Goal: Task Accomplishment & Management: Manage account settings

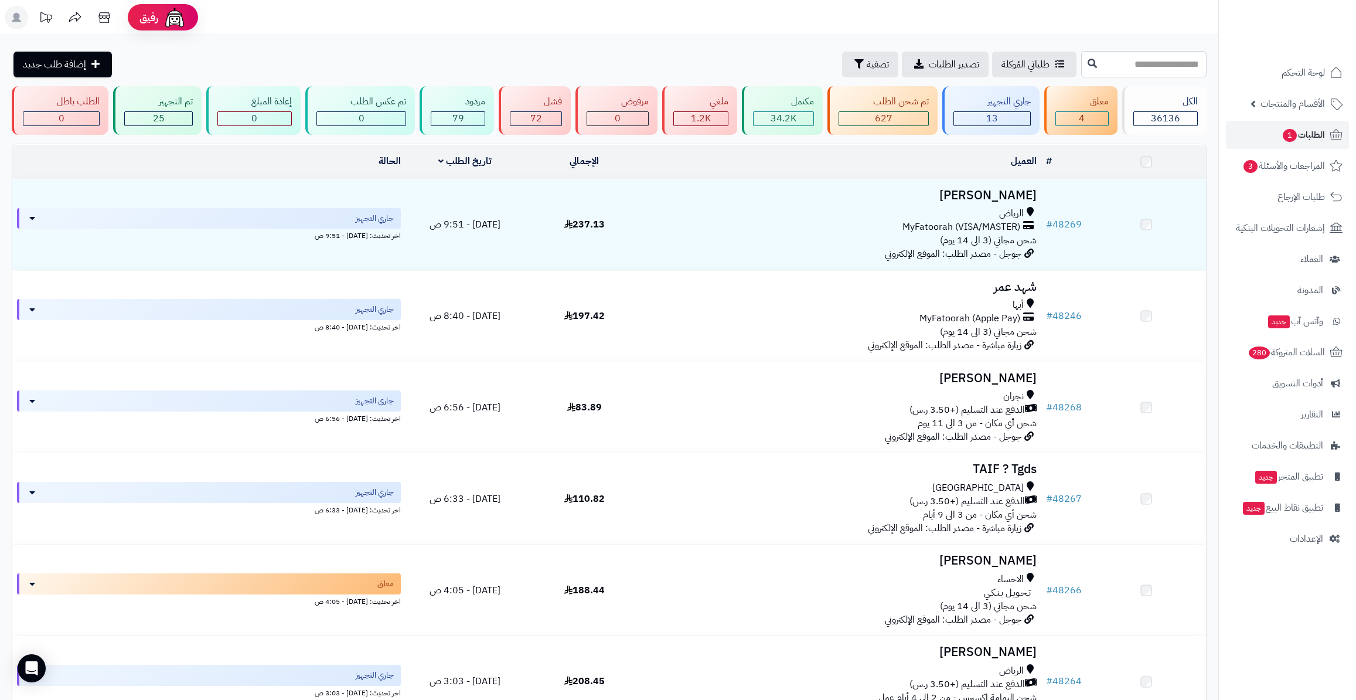
click at [1310, 128] on span "الطلبات 1" at bounding box center [1302, 135] width 43 height 16
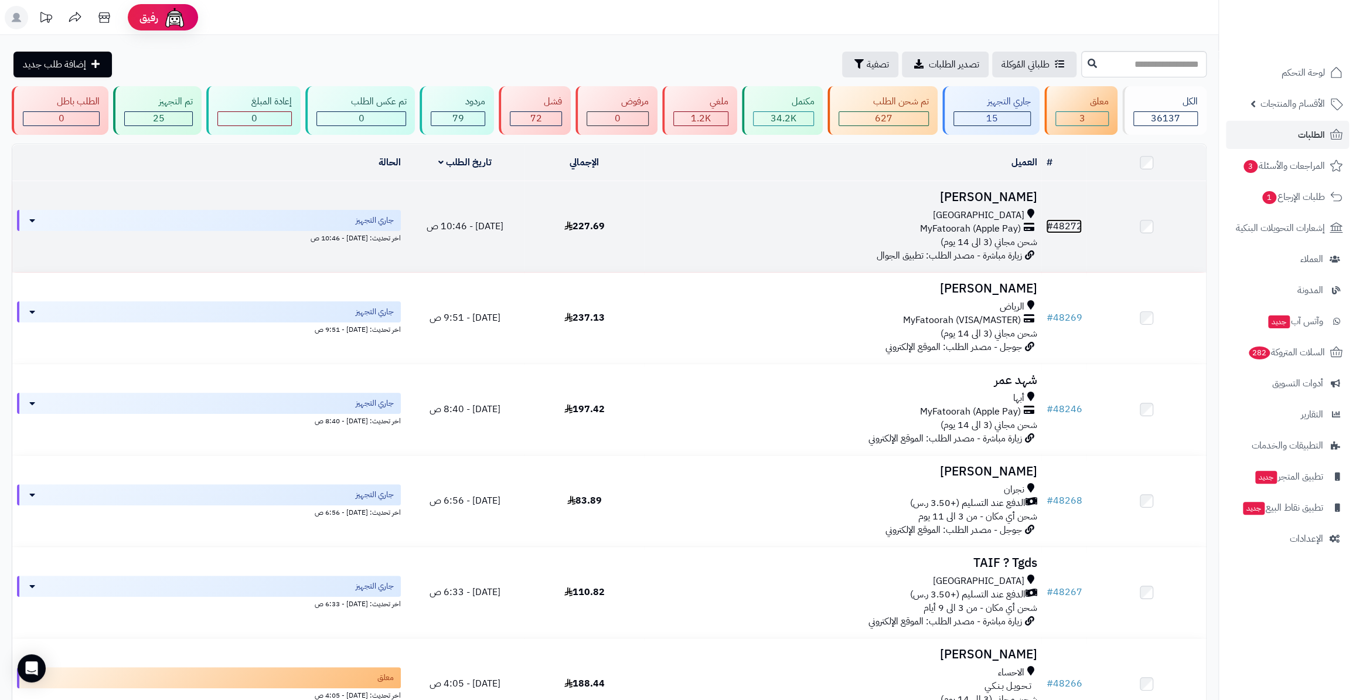
click at [1080, 219] on link "# 48272" at bounding box center [1064, 226] width 36 height 14
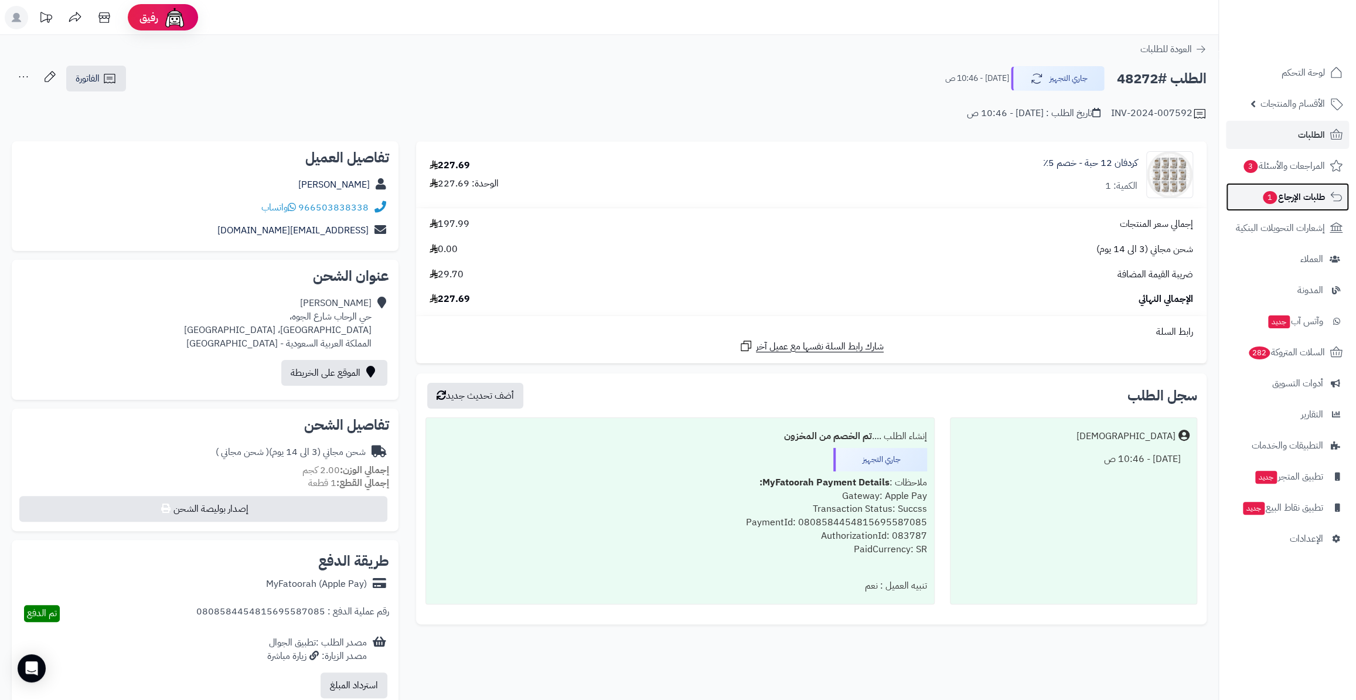
click at [1302, 202] on span "طلبات الإرجاع 1" at bounding box center [1293, 197] width 63 height 16
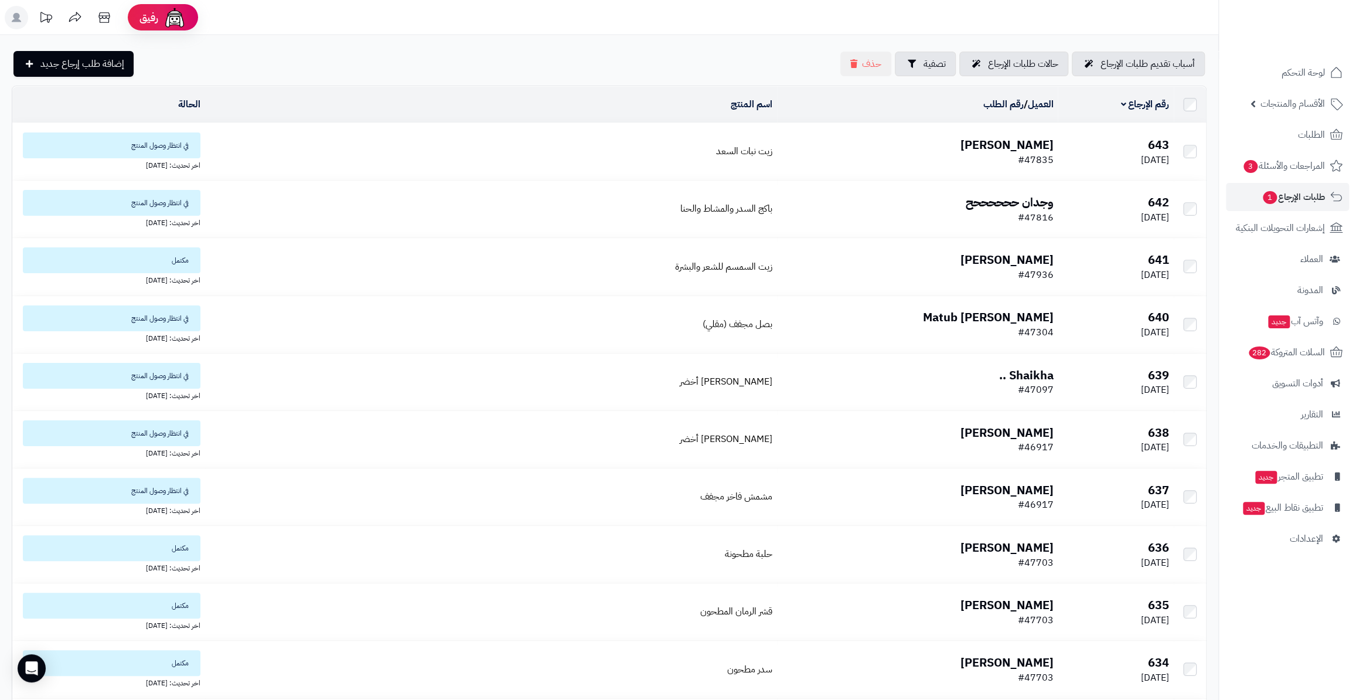
click at [975, 148] on b "Elaf Aldosari" at bounding box center [1006, 145] width 93 height 18
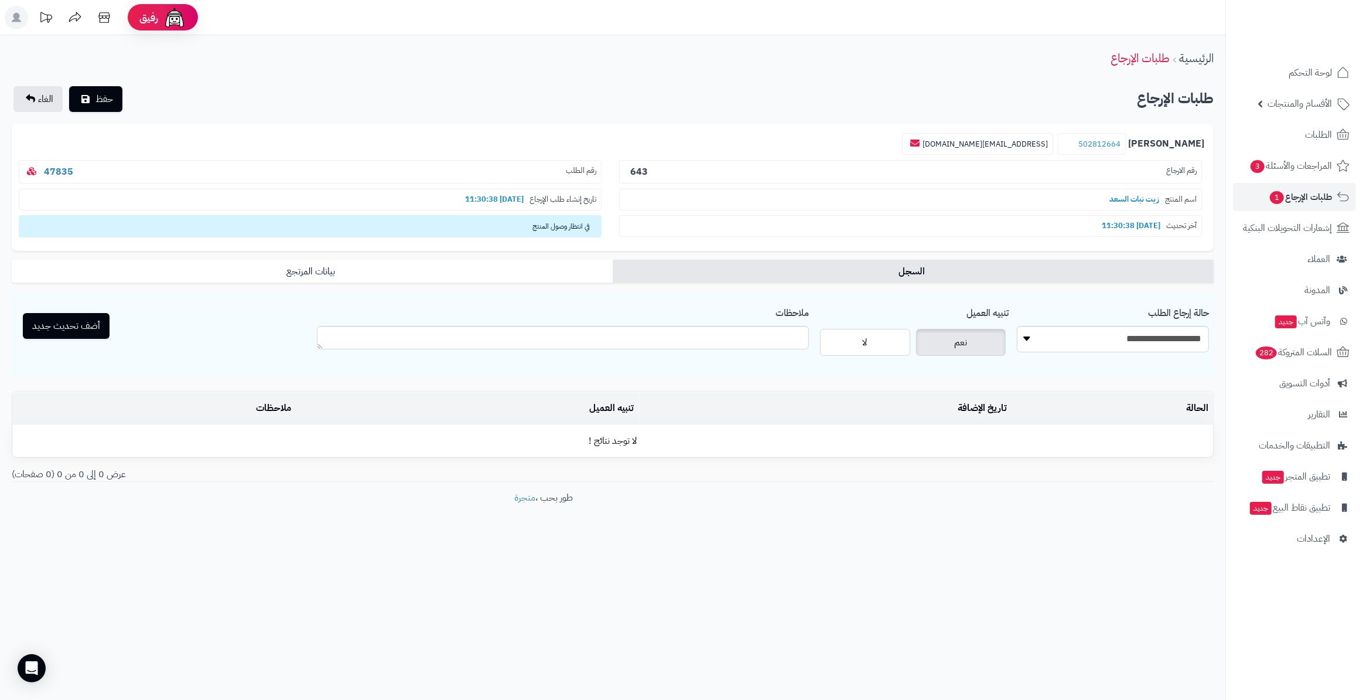
click at [544, 254] on form "**********" at bounding box center [613, 303] width 1202 height 358
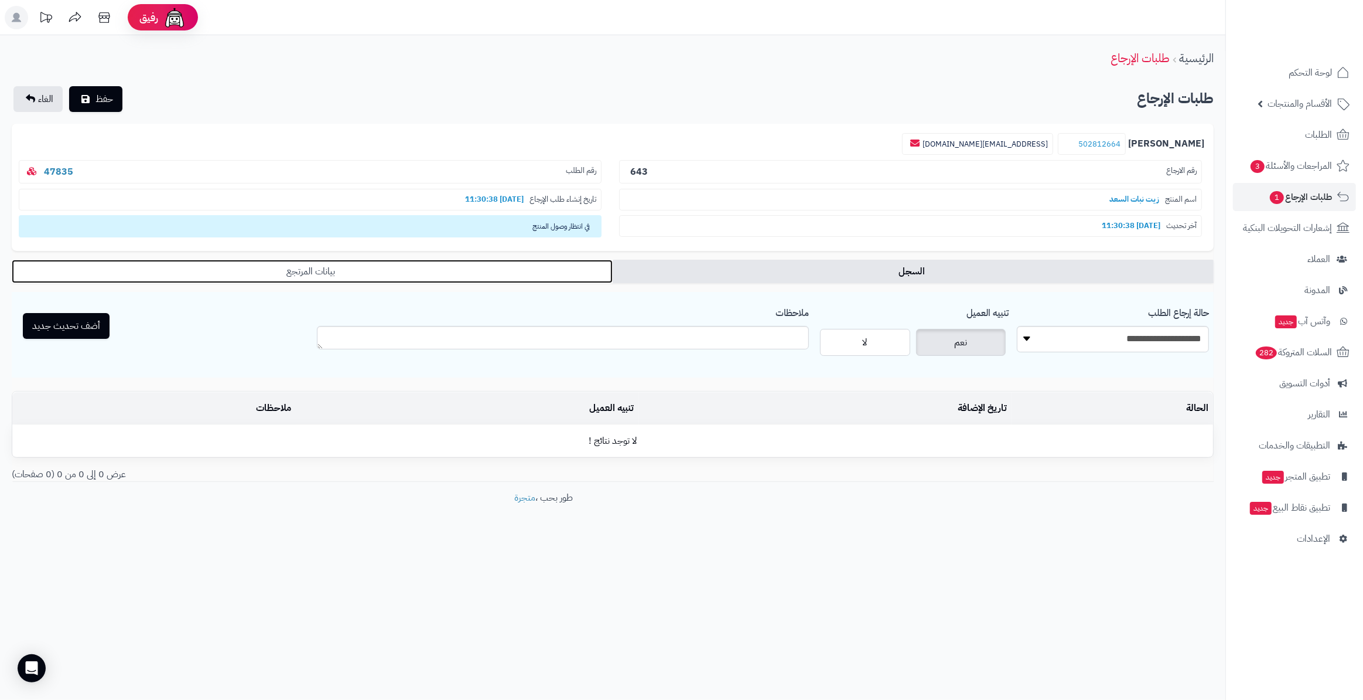
click at [560, 268] on link "بيانات المرتجع" at bounding box center [312, 271] width 601 height 23
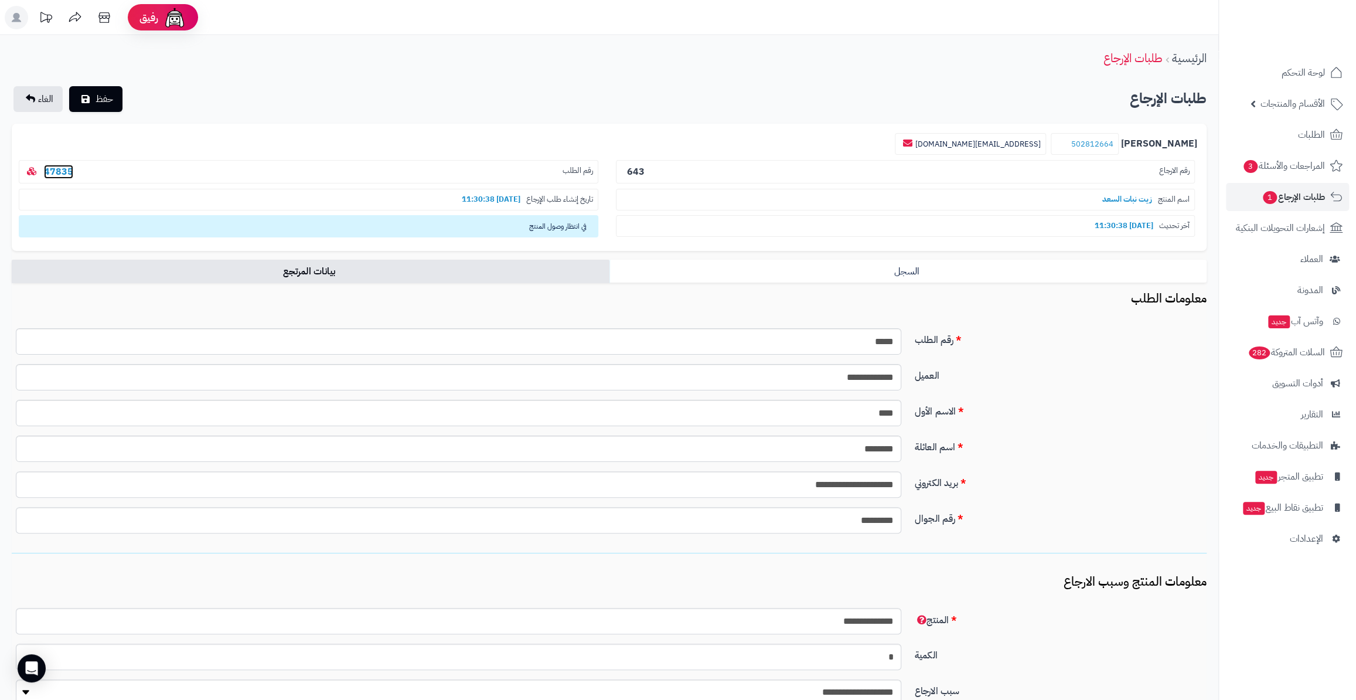
click at [67, 167] on link "47835" at bounding box center [58, 172] width 29 height 14
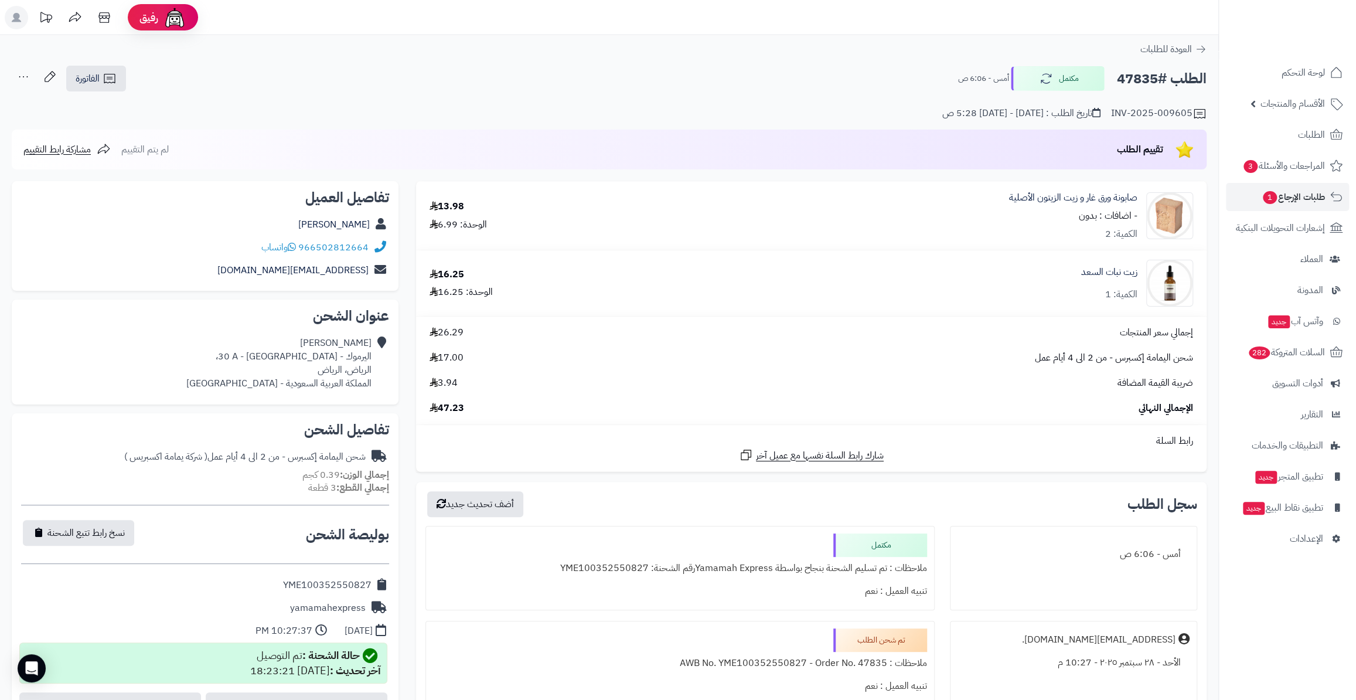
drag, startPoint x: 1115, startPoint y: 72, endPoint x: 1158, endPoint y: 82, distance: 44.5
click at [1158, 82] on h2 "الطلب #47835" at bounding box center [1162, 79] width 90 height 24
copy h2 "47835"
click at [1305, 544] on span "الإعدادات" at bounding box center [1306, 538] width 33 height 16
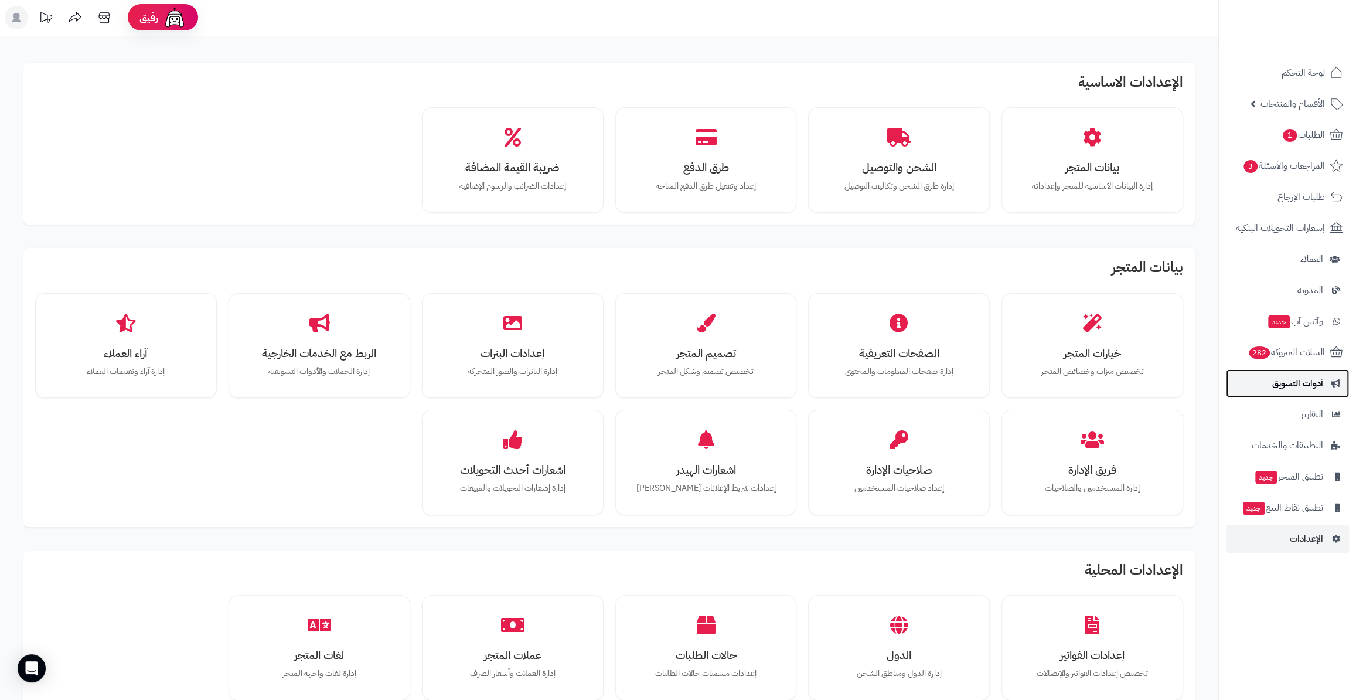
click at [1326, 380] on link "أدوات التسويق" at bounding box center [1287, 383] width 123 height 28
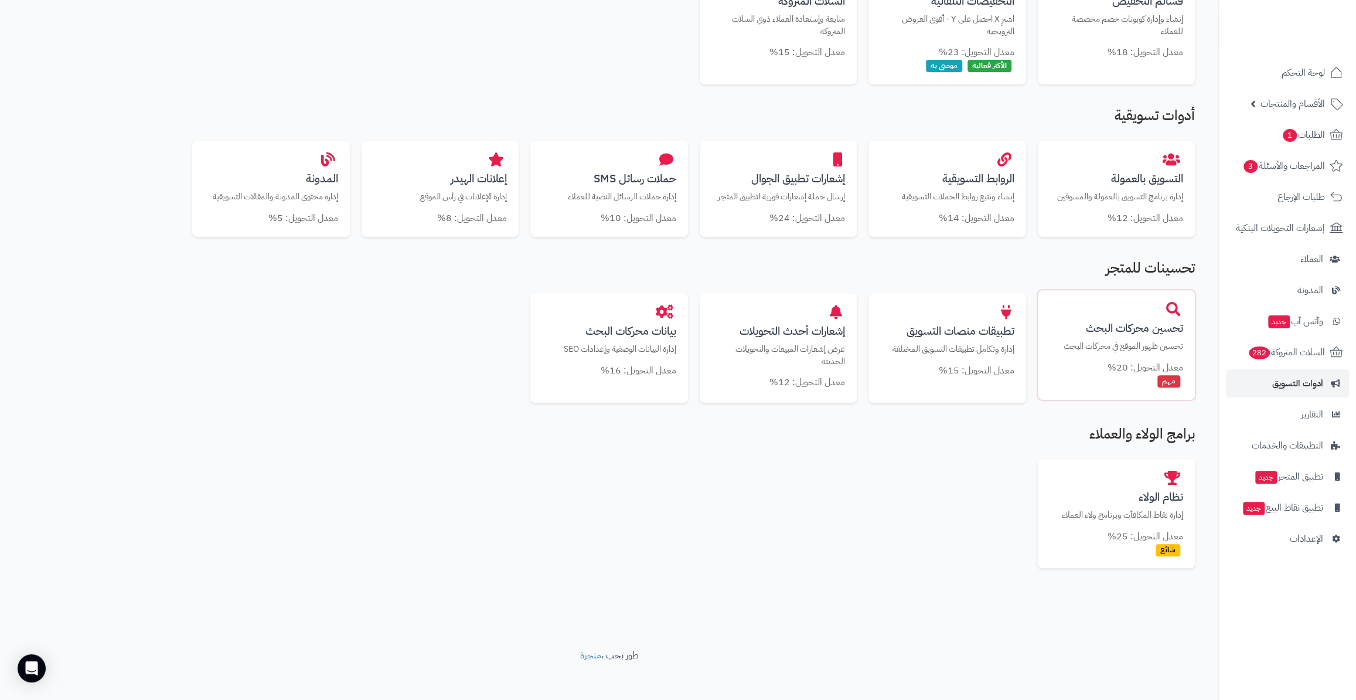
scroll to position [316, 0]
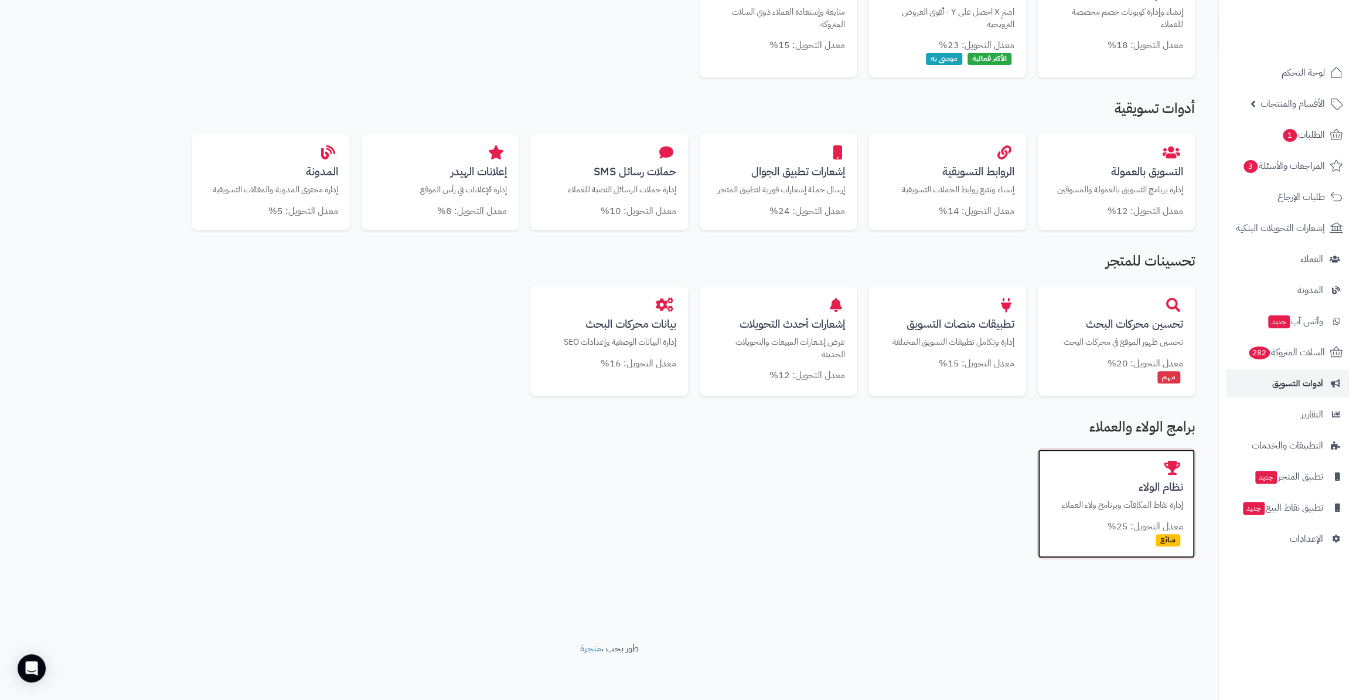
click at [1120, 500] on p "إدارة نقاط المكافآت وبرنامج ولاء العملاء" at bounding box center [1116, 505] width 134 height 12
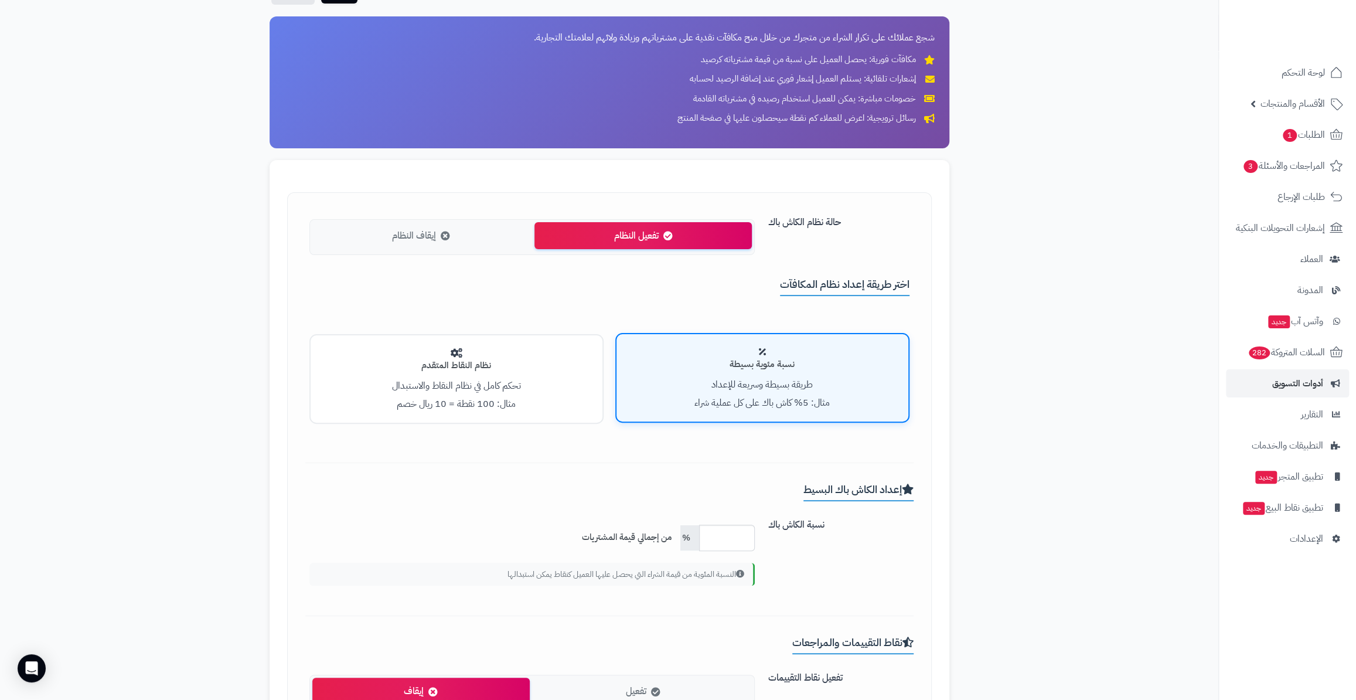
scroll to position [159, 0]
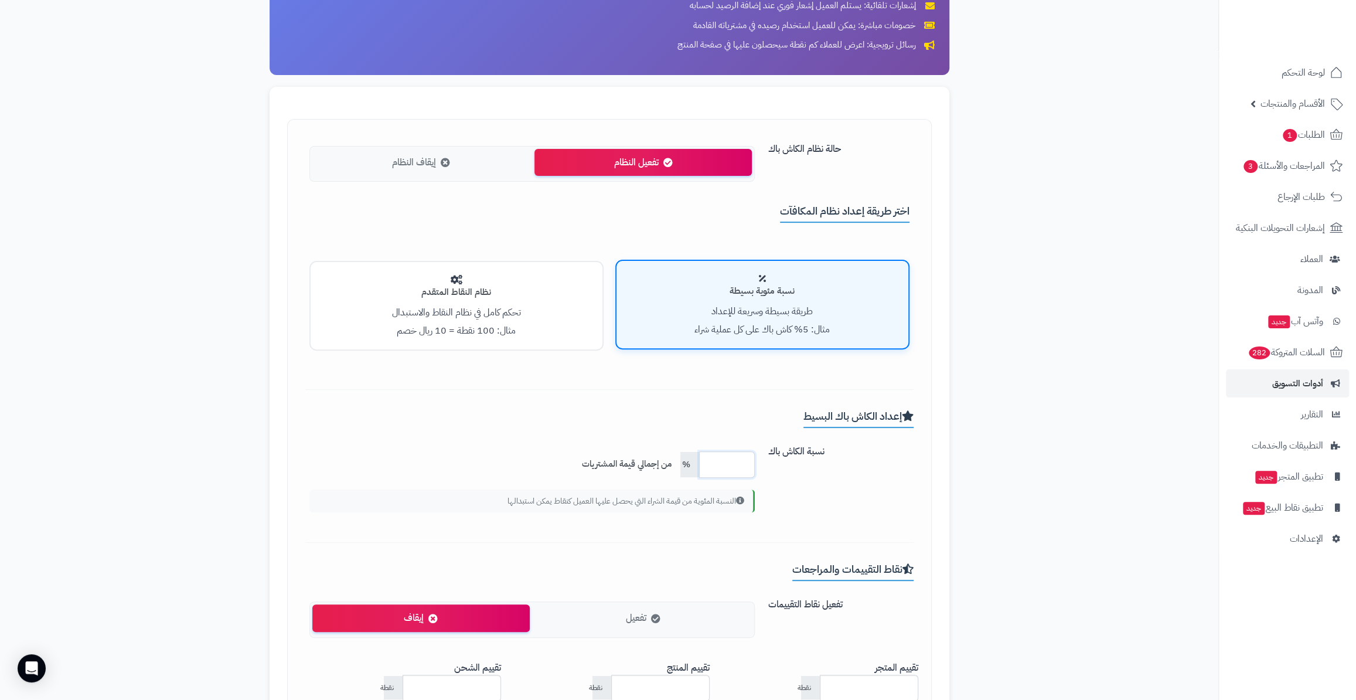
drag, startPoint x: 691, startPoint y: 464, endPoint x: 731, endPoint y: 471, distance: 40.5
click at [731, 471] on input "***" at bounding box center [727, 464] width 56 height 26
type input "***"
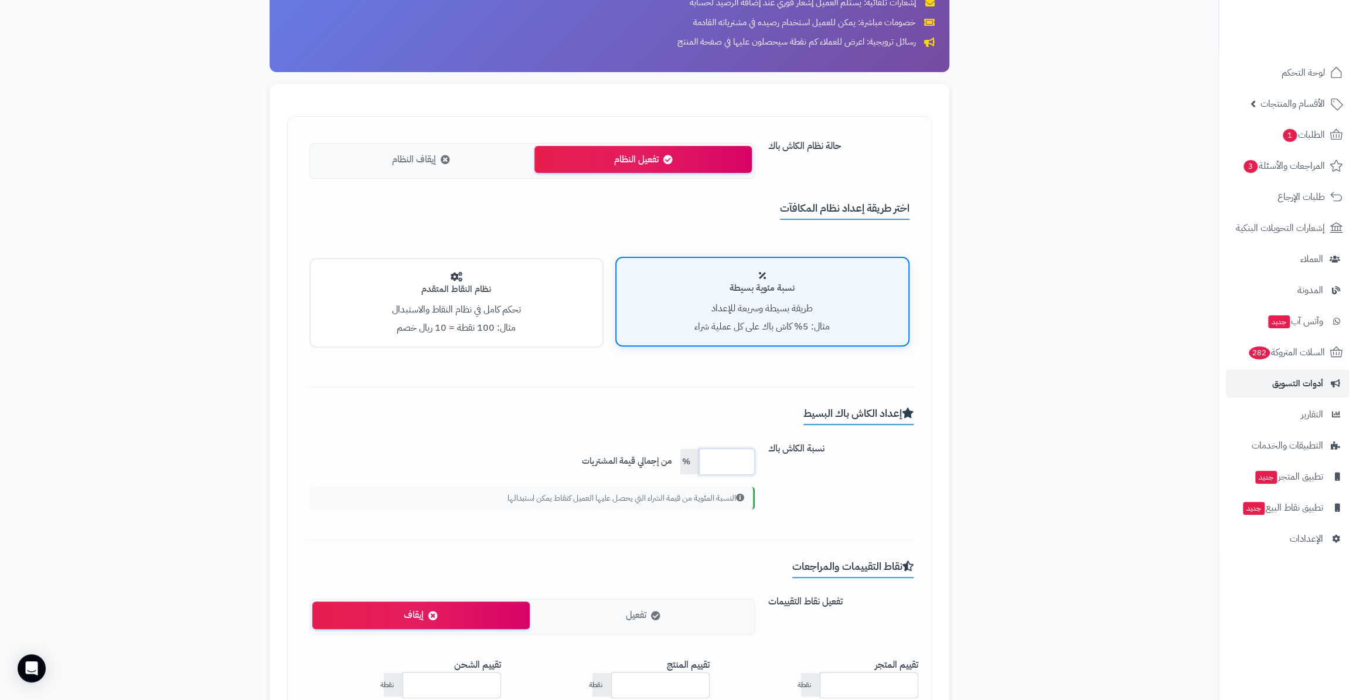
scroll to position [158, 0]
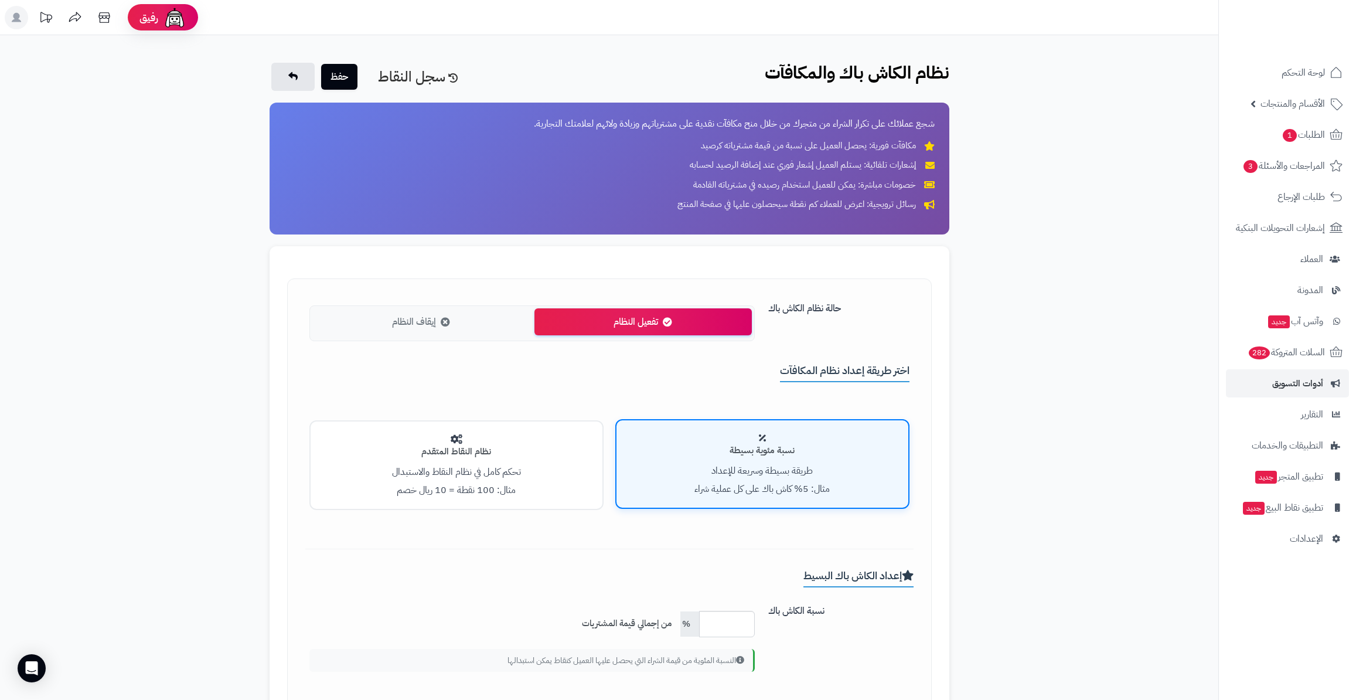
scroll to position [158, 0]
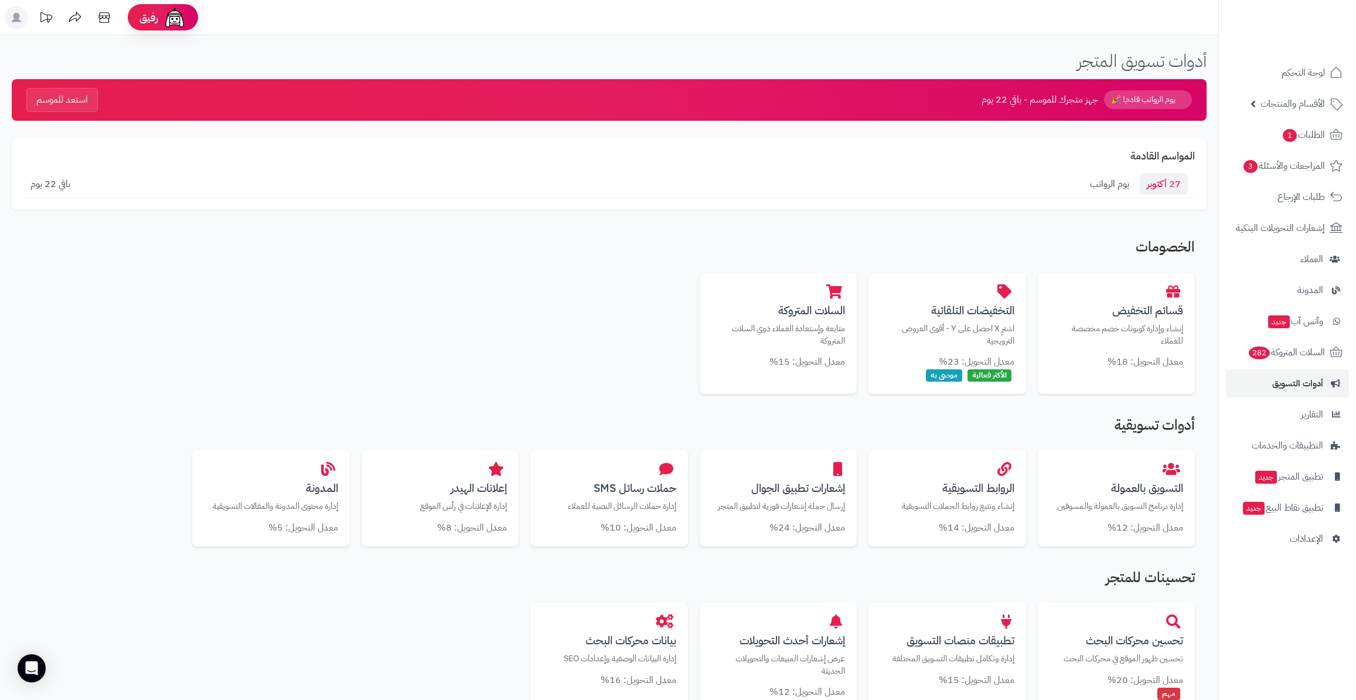
scroll to position [316, 0]
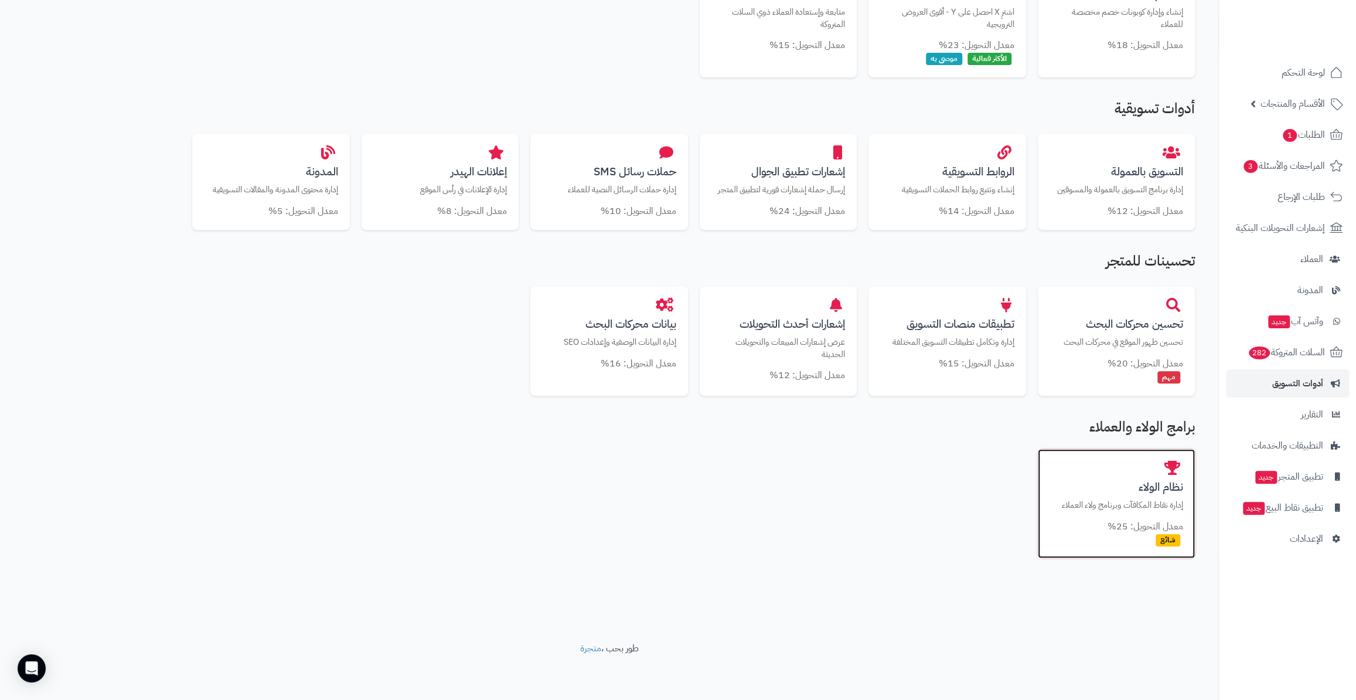
click at [1101, 509] on p "إدارة نقاط المكافآت وبرنامج ولاء العملاء" at bounding box center [1116, 505] width 134 height 12
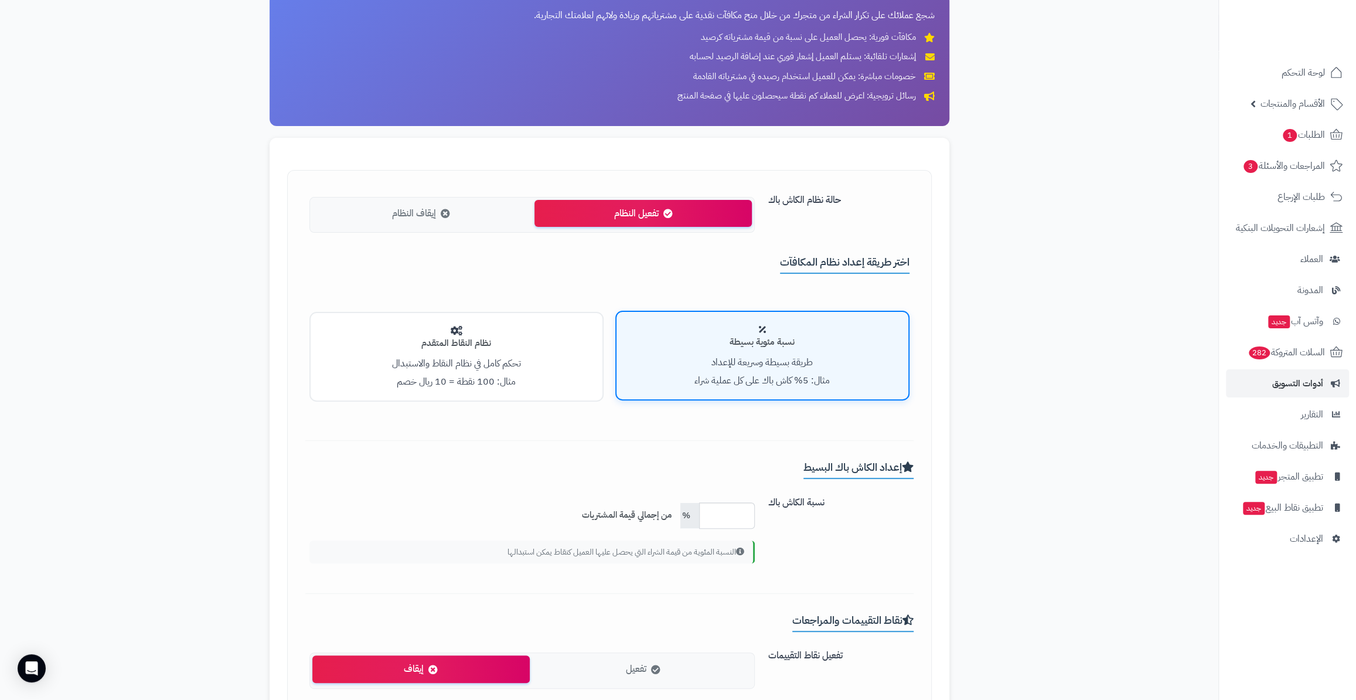
scroll to position [266, 0]
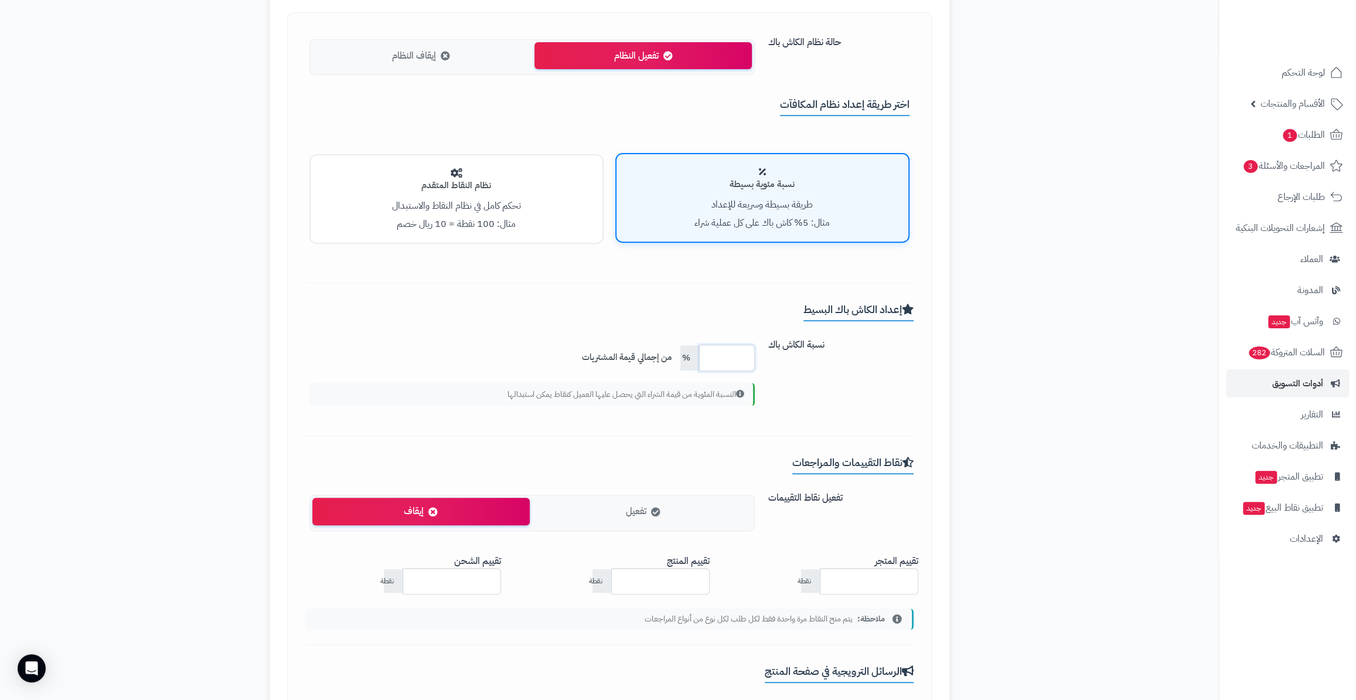
drag, startPoint x: 685, startPoint y: 362, endPoint x: 726, endPoint y: 360, distance: 41.0
click at [726, 360] on input "***" at bounding box center [727, 358] width 56 height 26
click at [1260, 129] on link "الطلبات 1" at bounding box center [1287, 135] width 123 height 28
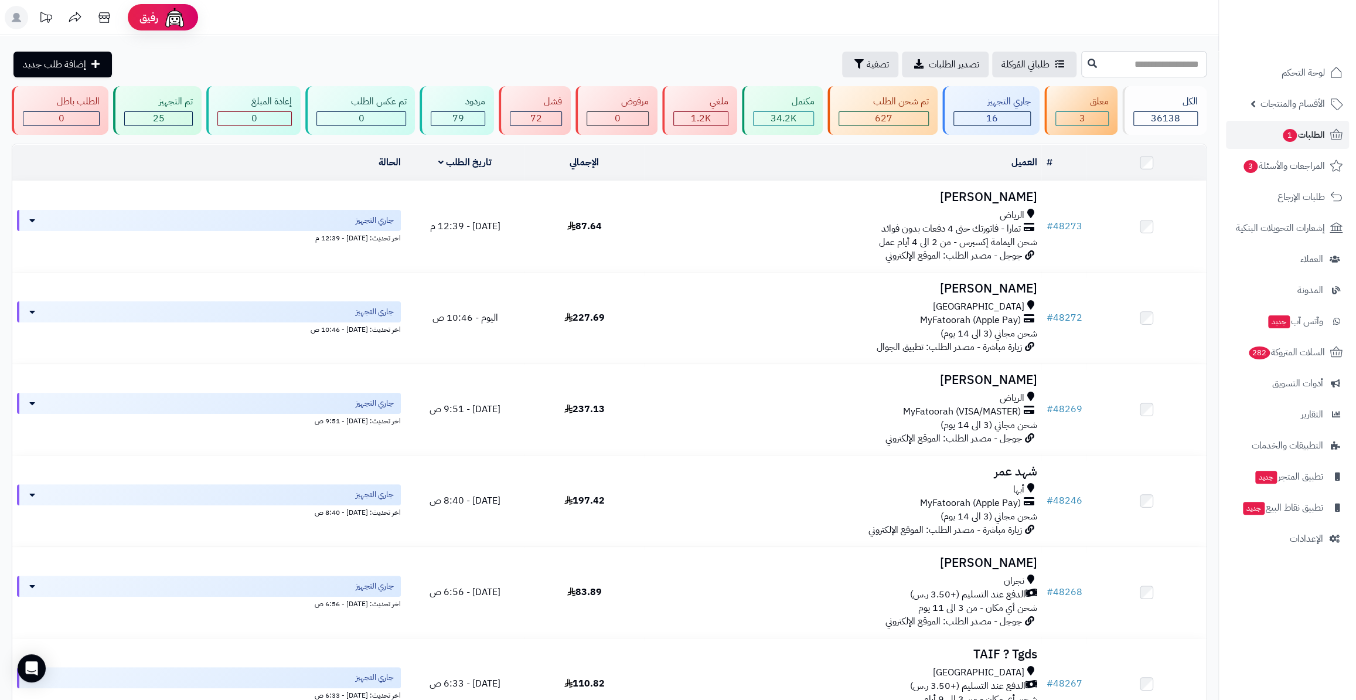
click at [1117, 59] on input "text" at bounding box center [1143, 64] width 125 height 26
paste input "*****"
type input "*****"
click at [1083, 57] on button at bounding box center [1092, 63] width 18 height 22
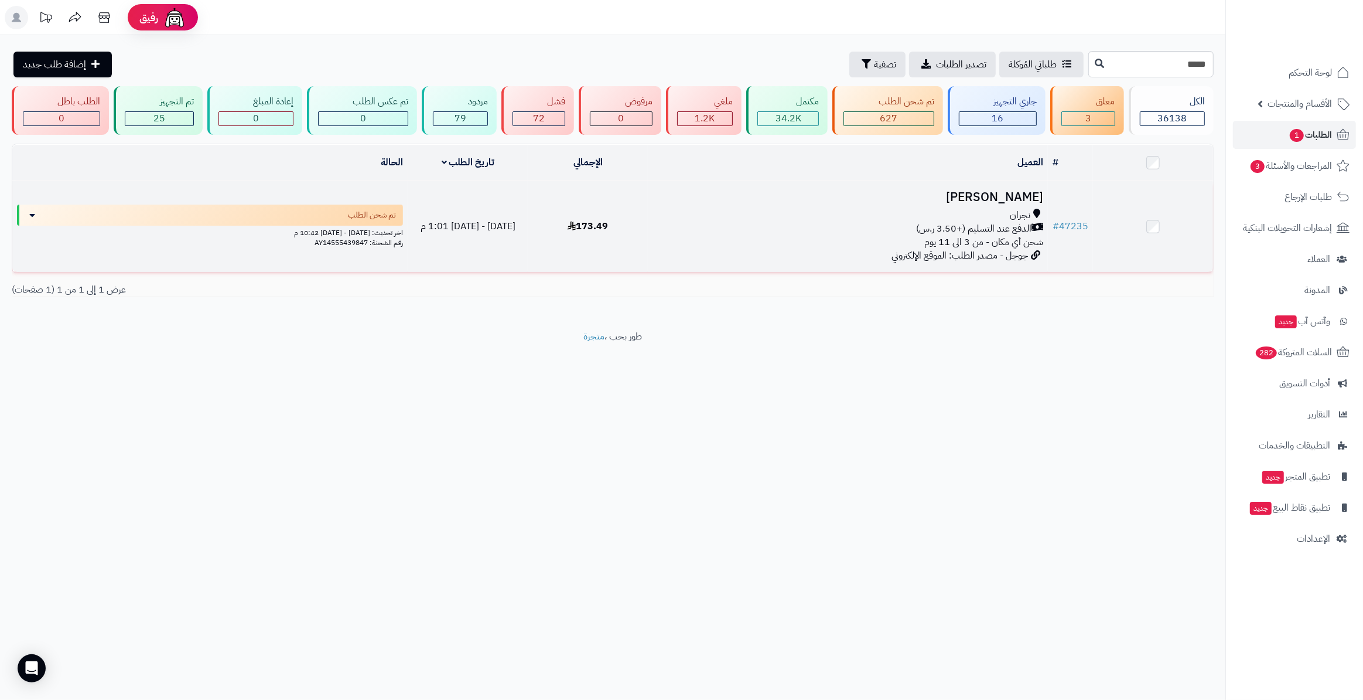
click at [1076, 215] on td "# 47235" at bounding box center [1070, 226] width 45 height 91
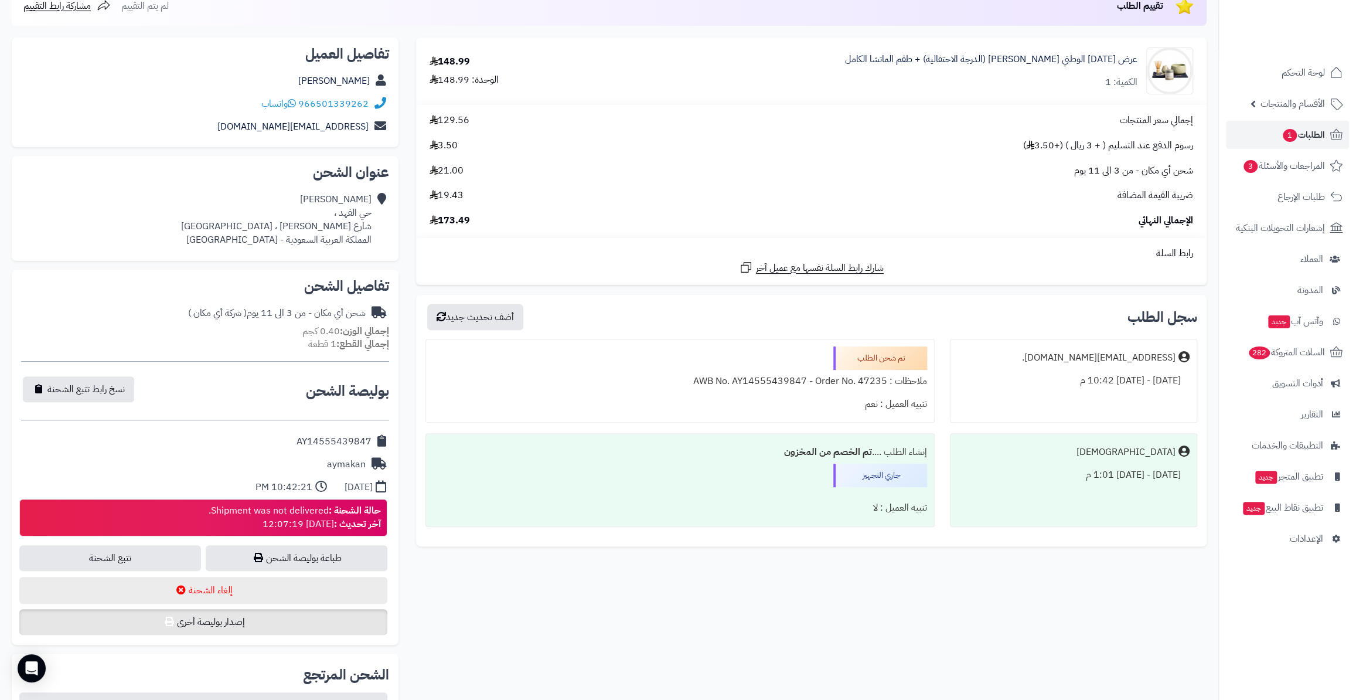
scroll to position [213, 0]
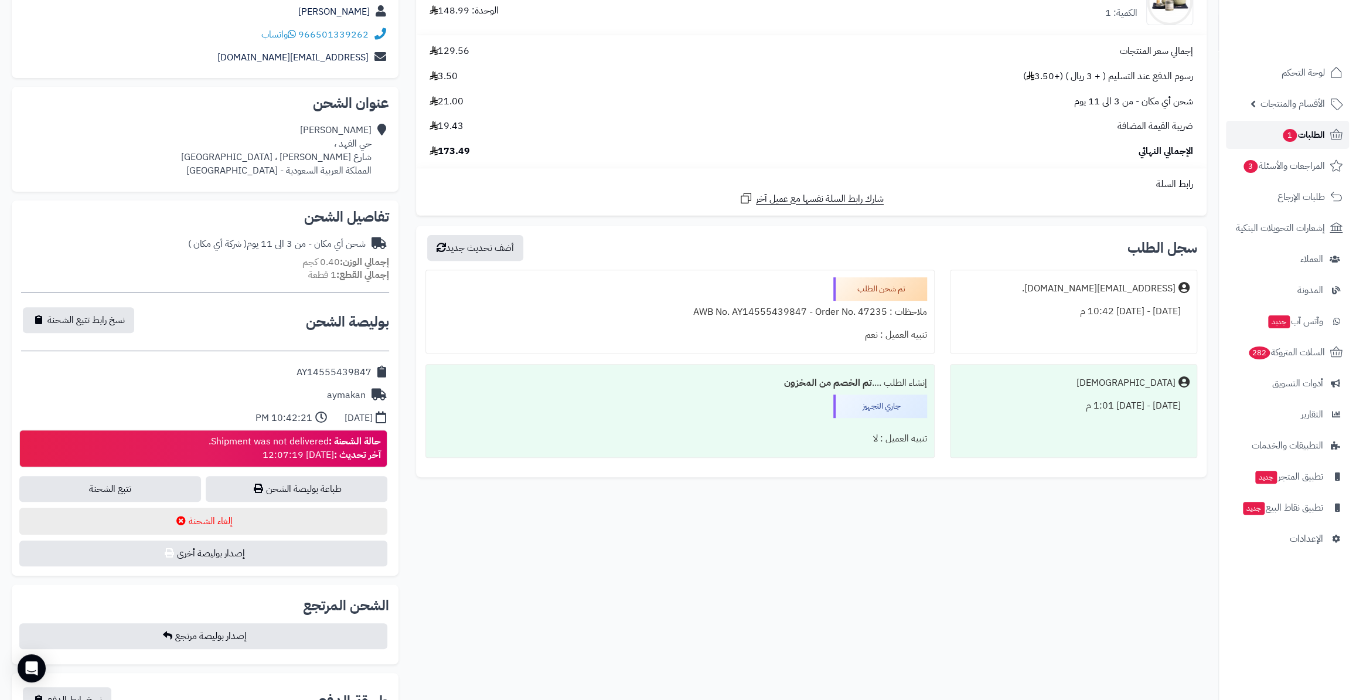
click at [1301, 133] on span "الطلبات 1" at bounding box center [1302, 135] width 43 height 16
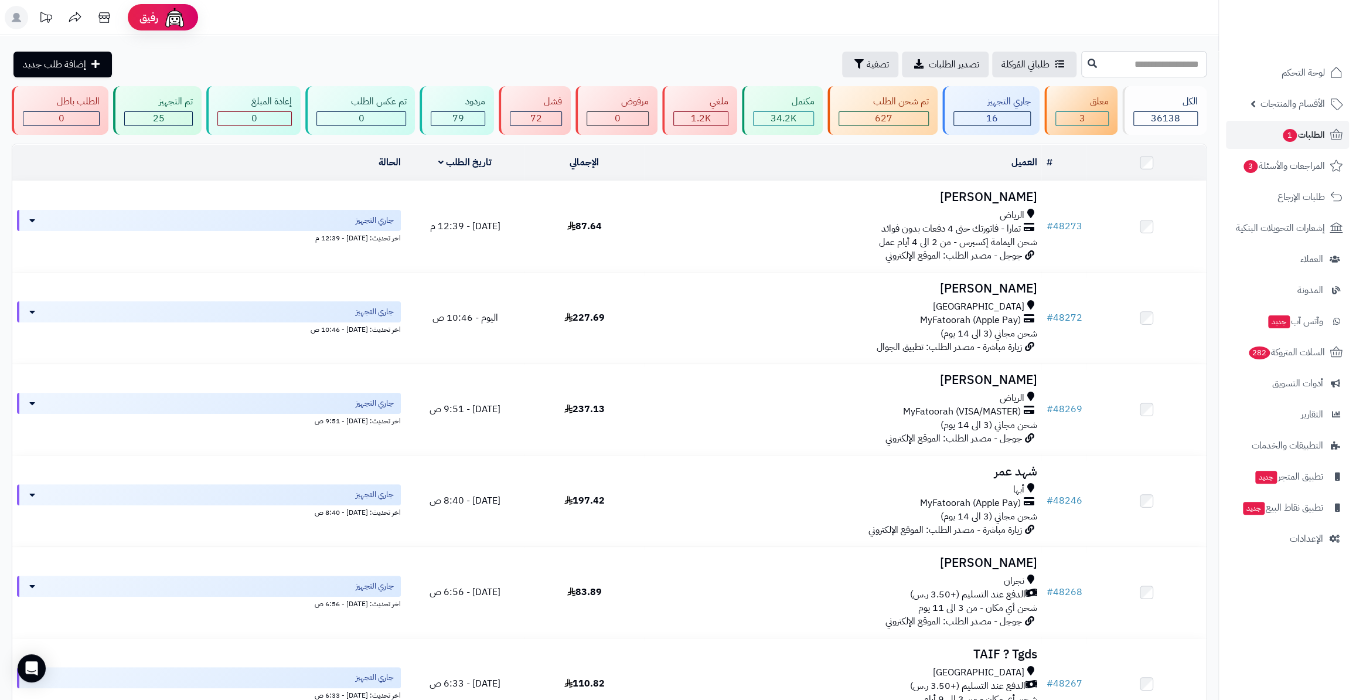
click at [1081, 63] on input "text" at bounding box center [1143, 64] width 125 height 26
paste input "*****"
type input "*****"
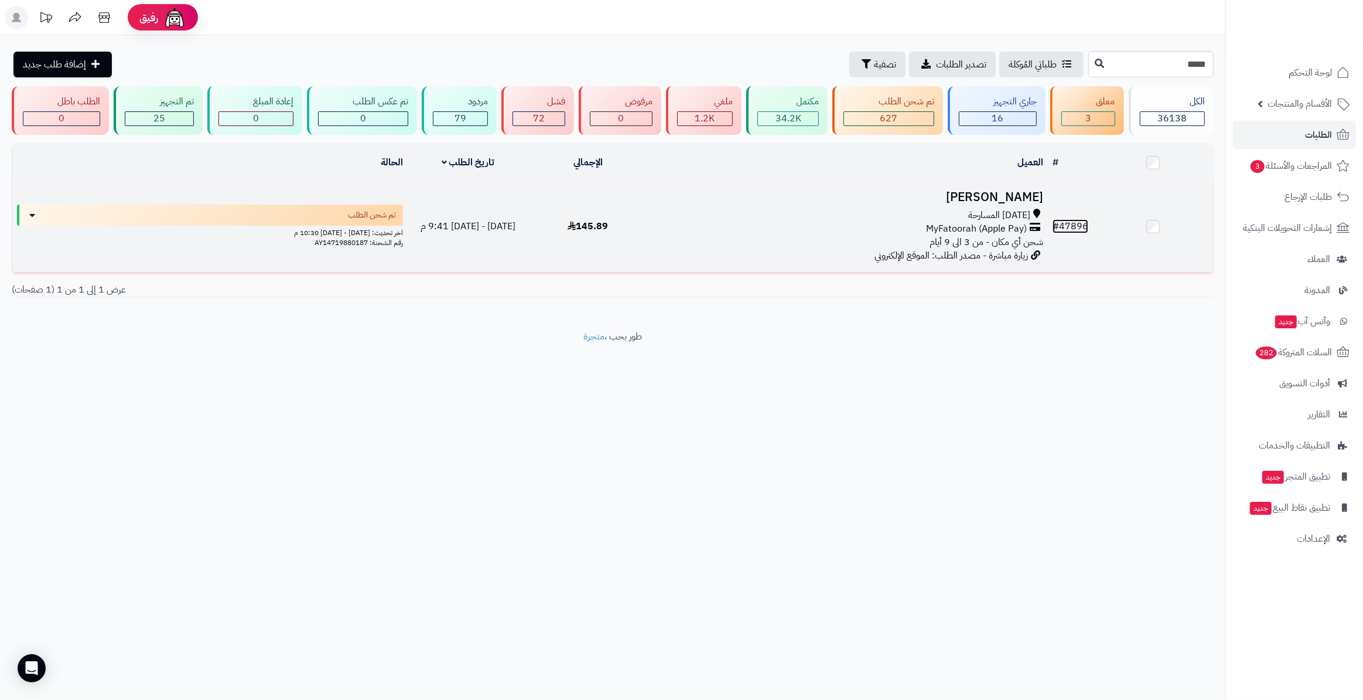
click at [1072, 226] on link "# 47896" at bounding box center [1071, 226] width 36 height 14
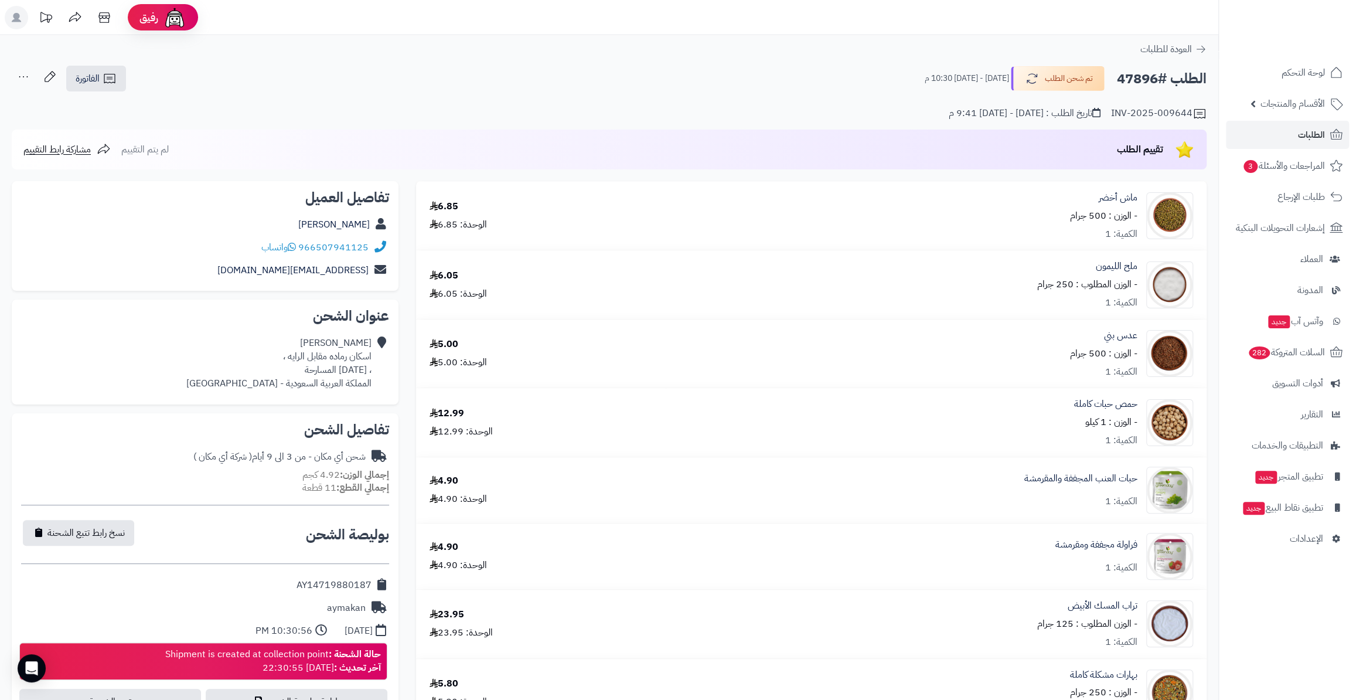
drag, startPoint x: 1119, startPoint y: 75, endPoint x: 1157, endPoint y: 74, distance: 38.1
click at [1157, 74] on h2 "الطلب #47896" at bounding box center [1162, 79] width 90 height 24
copy h2 "47896"
click at [1263, 141] on link "الطلبات" at bounding box center [1287, 135] width 123 height 28
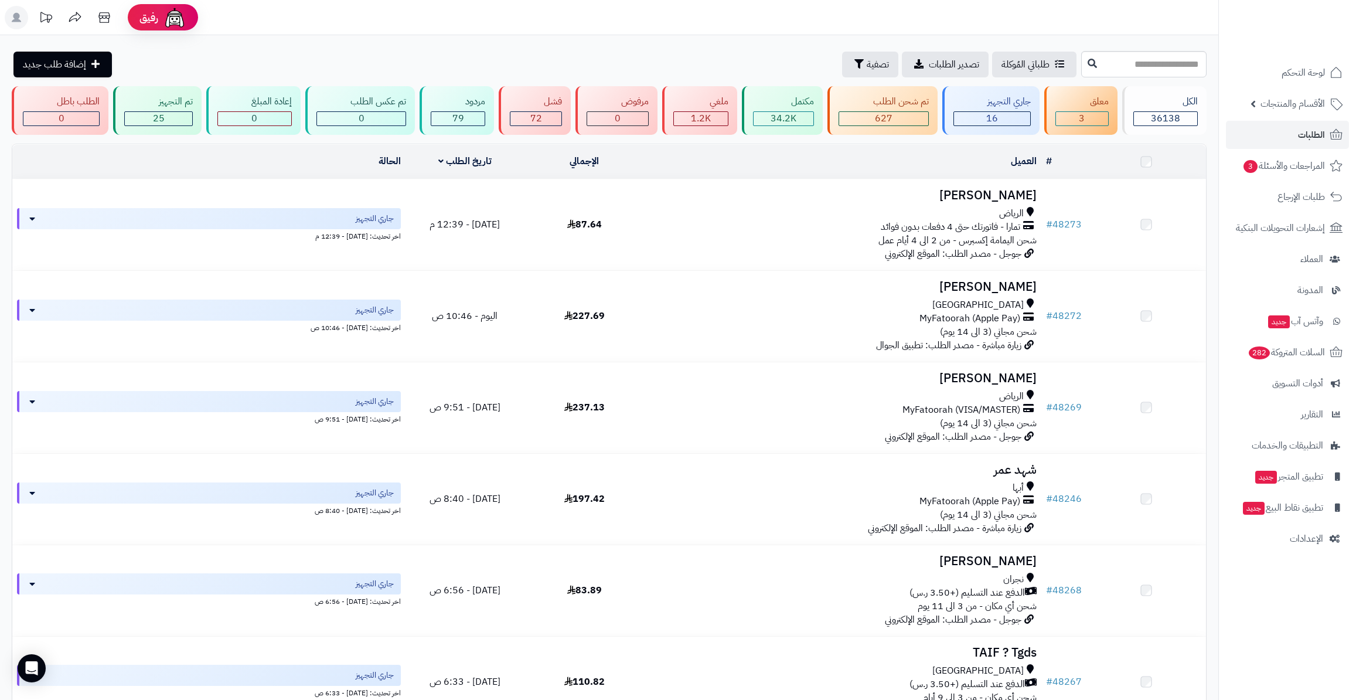
click at [1081, 70] on input "text" at bounding box center [1143, 64] width 125 height 26
type input "*****"
click at [1087, 64] on icon at bounding box center [1091, 62] width 9 height 9
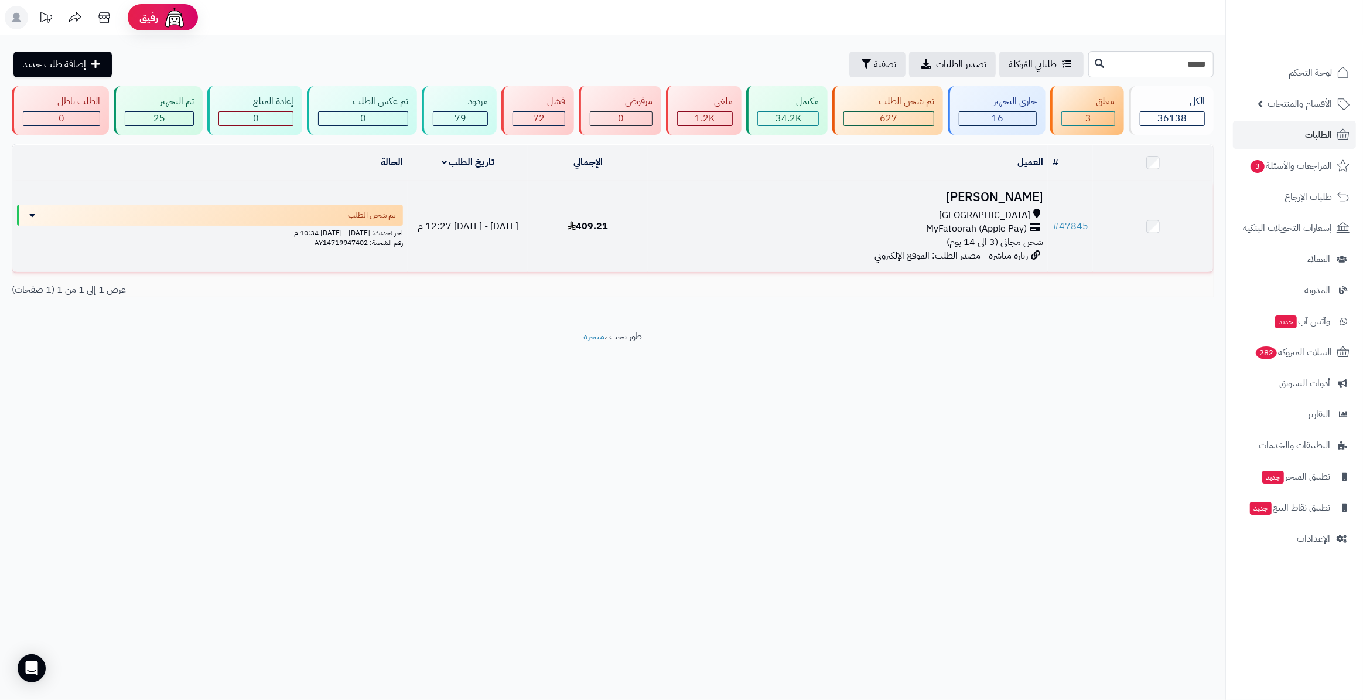
click at [1078, 215] on td "# 47845" at bounding box center [1070, 226] width 45 height 91
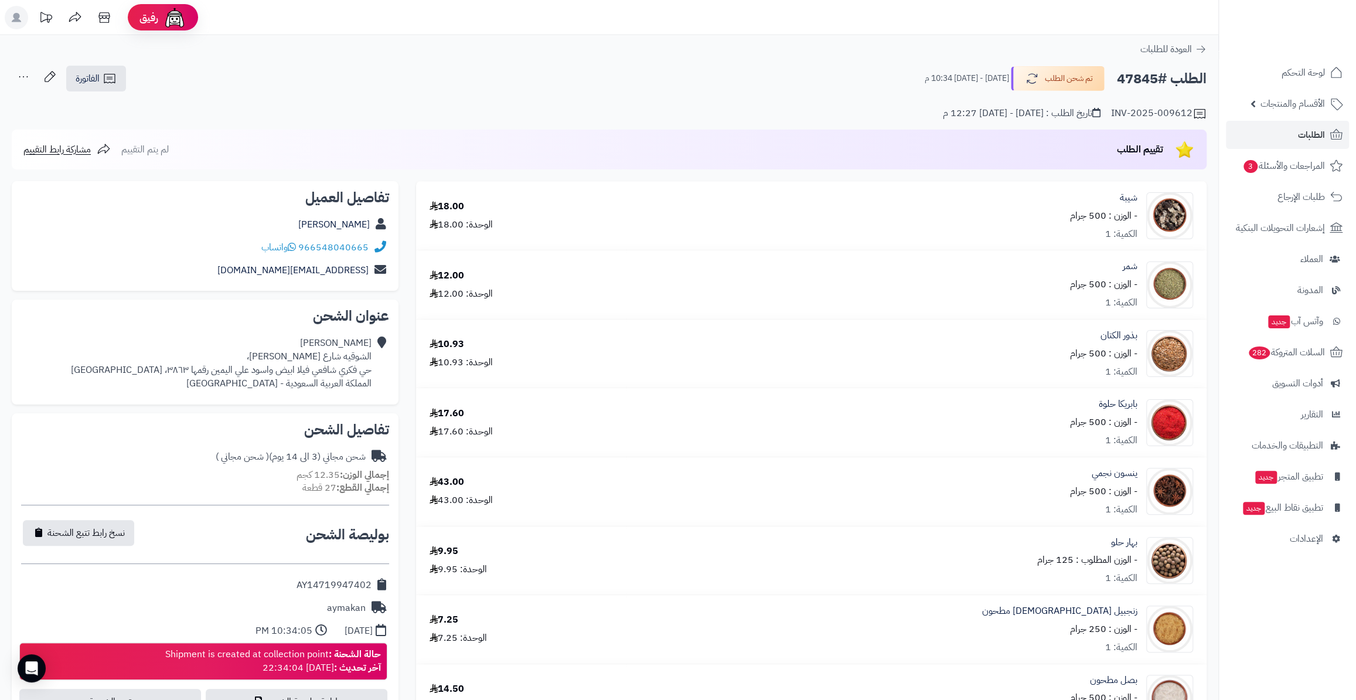
drag, startPoint x: 1116, startPoint y: 80, endPoint x: 1157, endPoint y: 80, distance: 40.4
click at [1157, 80] on h2 "الطلب #47845" at bounding box center [1162, 79] width 90 height 24
copy h2 "47845"
click at [1305, 145] on link "الطلبات" at bounding box center [1287, 135] width 123 height 28
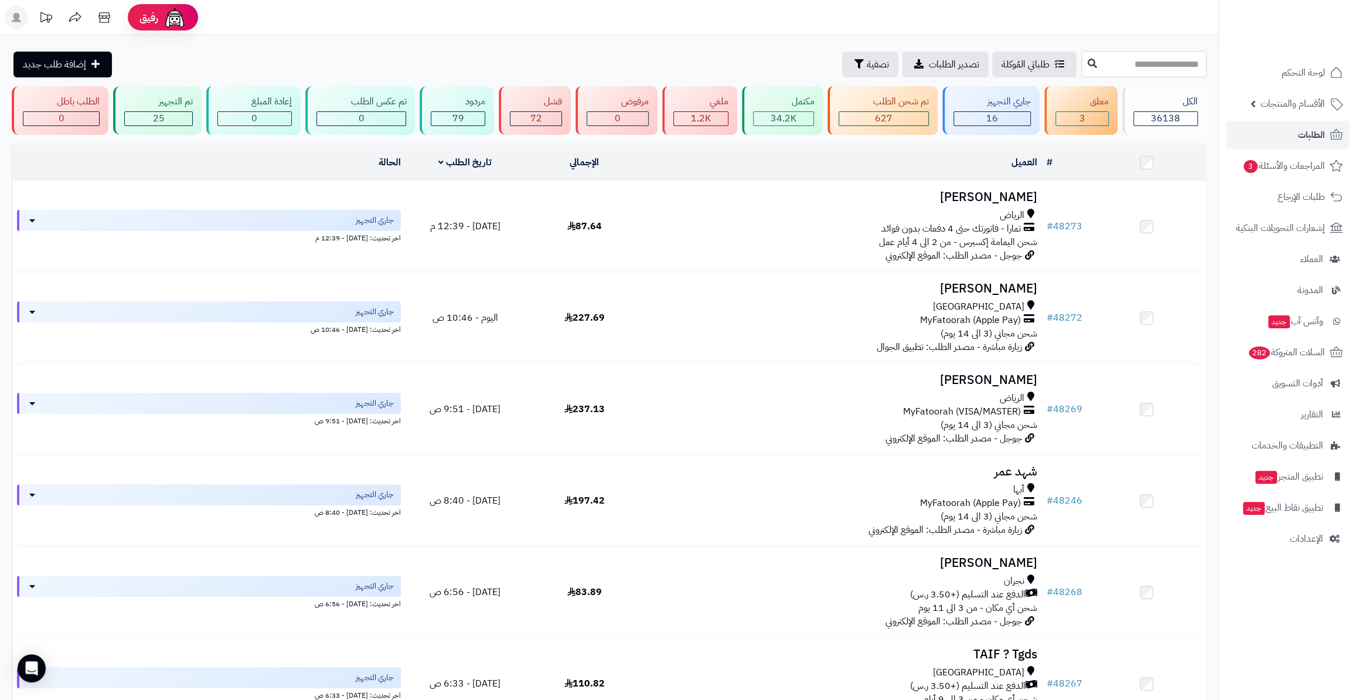
click at [1111, 70] on input "text" at bounding box center [1143, 64] width 125 height 26
paste input "*****"
type input "*****"
click at [1083, 54] on button at bounding box center [1092, 63] width 18 height 22
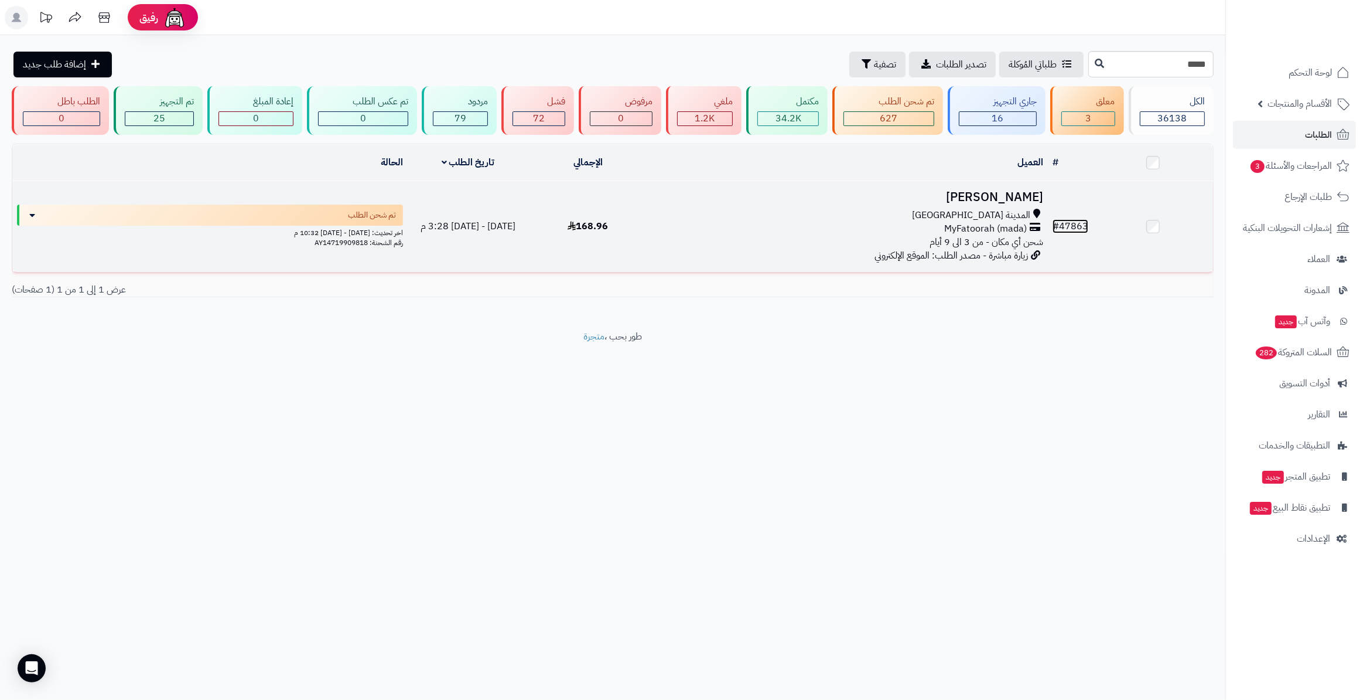
click at [1071, 219] on link "# 47863" at bounding box center [1071, 226] width 36 height 14
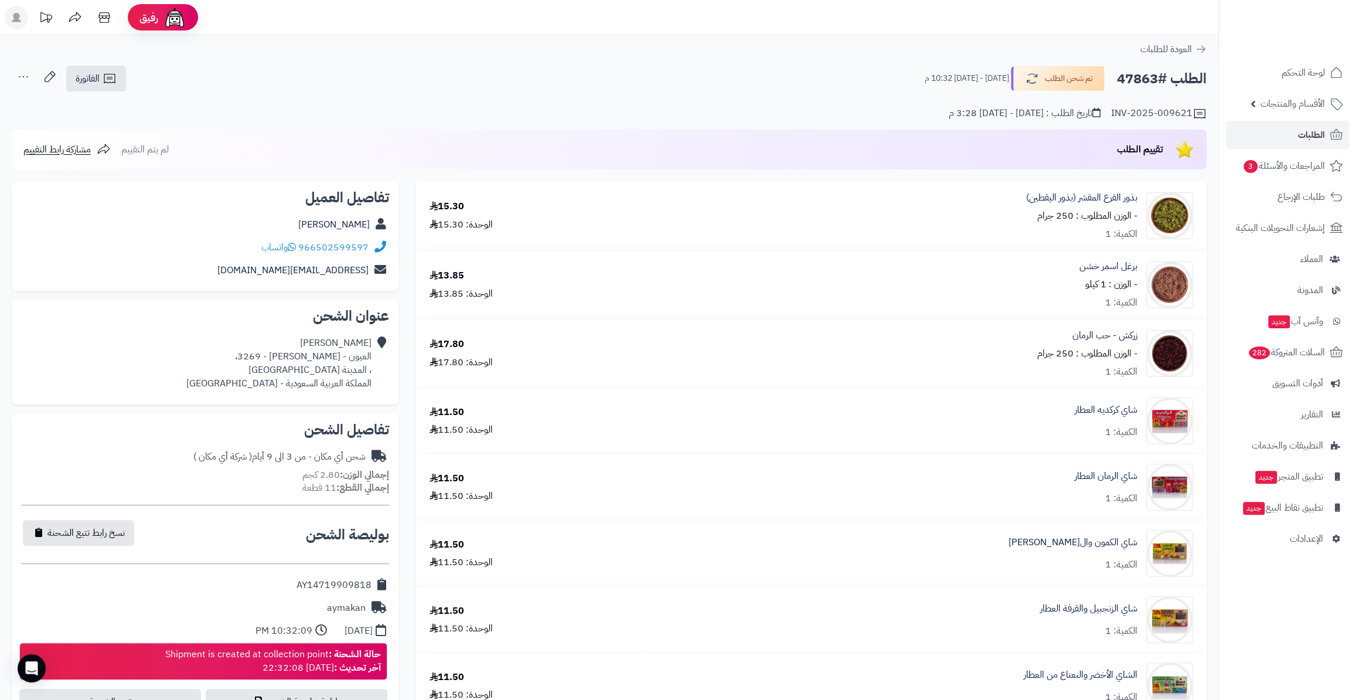
drag, startPoint x: 1116, startPoint y: 69, endPoint x: 1154, endPoint y: 74, distance: 38.4
click at [1154, 74] on h2 "الطلب #47863" at bounding box center [1162, 79] width 90 height 24
copy h2 "47863"
